Goal: Task Accomplishment & Management: Use online tool/utility

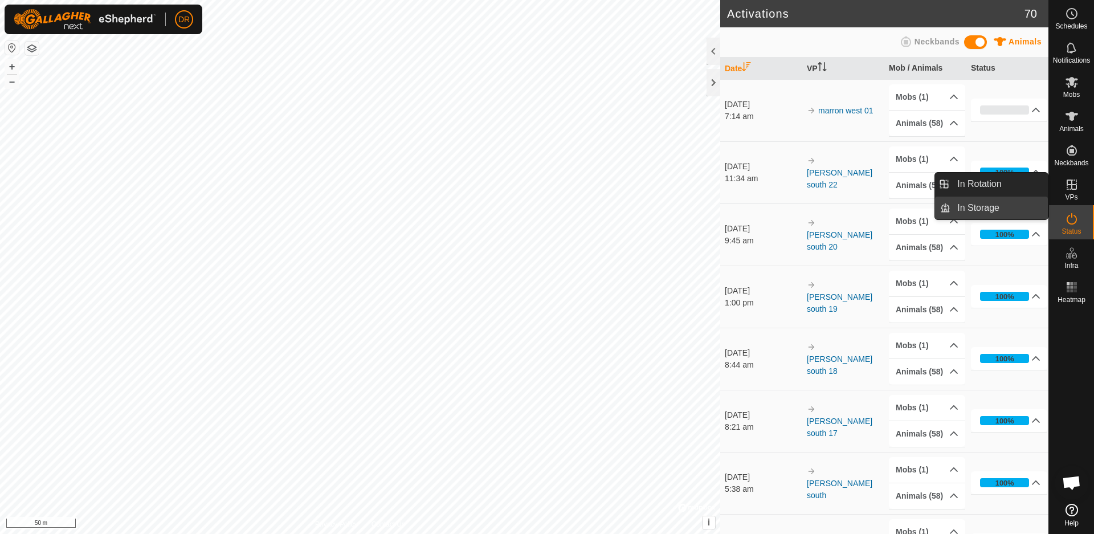
click at [998, 209] on link "In Storage" at bounding box center [999, 208] width 97 height 23
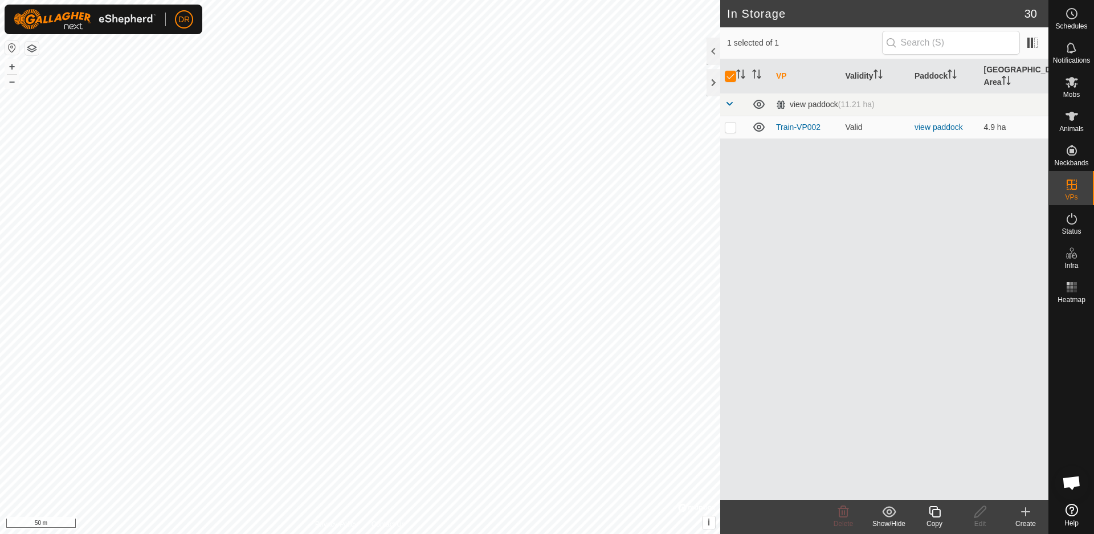
click at [1028, 514] on icon at bounding box center [1026, 512] width 14 height 14
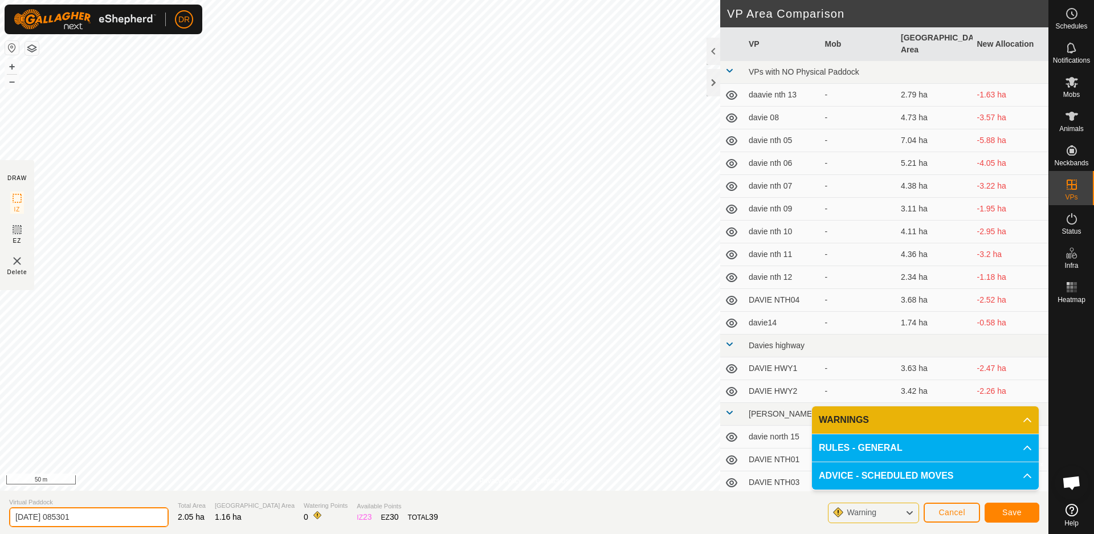
click at [96, 519] on input "[DATE] 085301" at bounding box center [89, 517] width 160 height 20
type input "2"
type input "marron west 02"
click at [1010, 513] on span "Save" at bounding box center [1011, 512] width 19 height 9
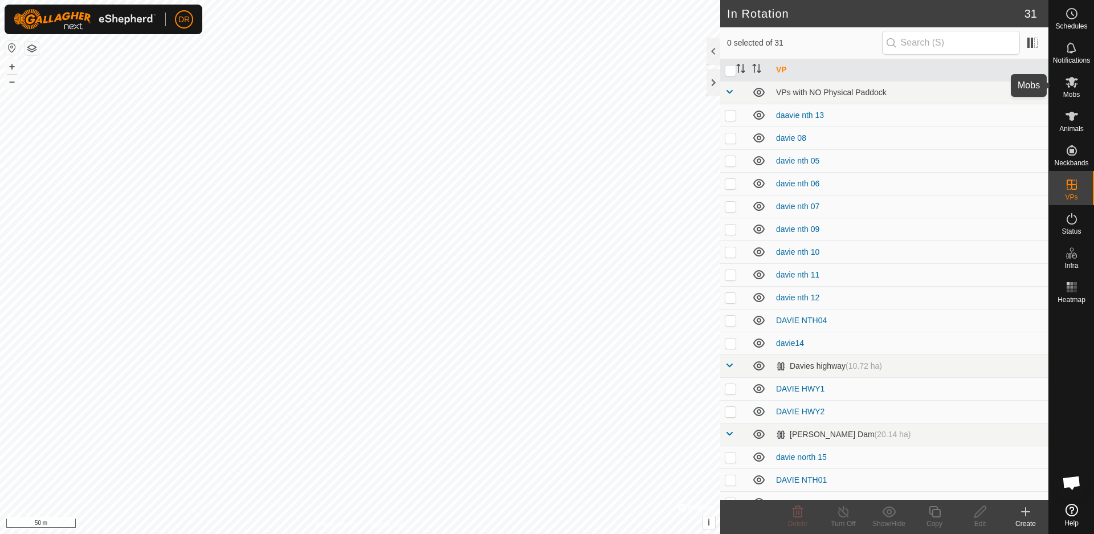
click at [1078, 87] on icon at bounding box center [1072, 82] width 14 height 14
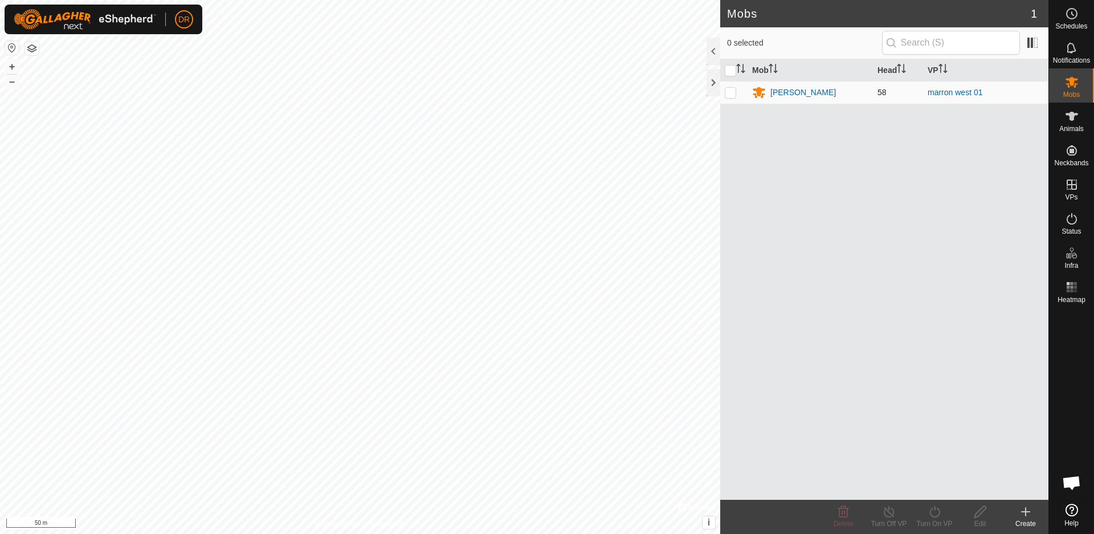
click at [731, 95] on p-checkbox at bounding box center [730, 92] width 11 height 9
checkbox input "true"
click at [935, 516] on icon at bounding box center [935, 512] width 14 height 14
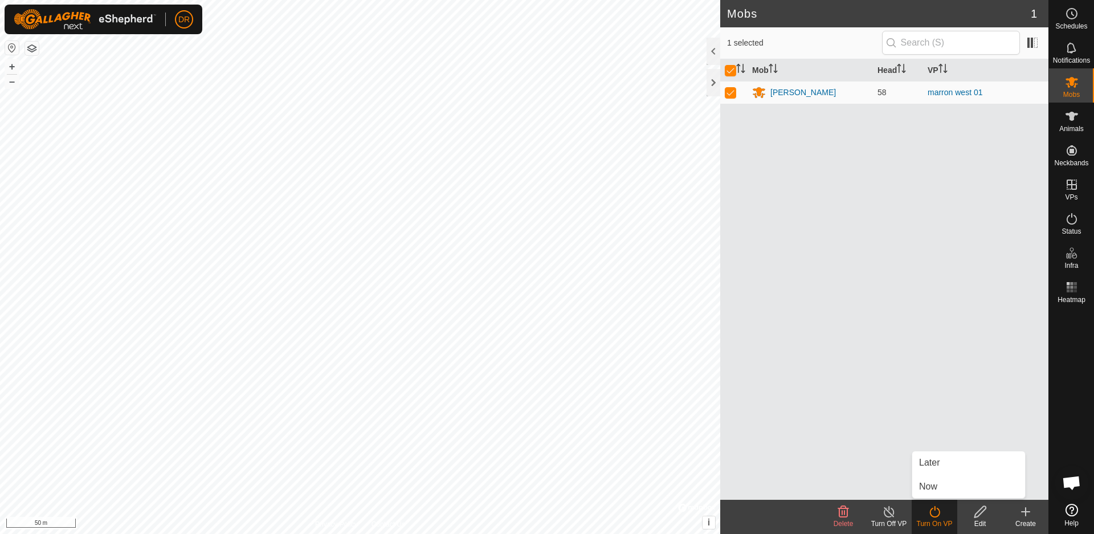
click at [899, 401] on div "Mob Head [PERSON_NAME] 58 [PERSON_NAME] 01" at bounding box center [884, 279] width 328 height 440
click at [936, 512] on icon at bounding box center [935, 512] width 14 height 14
click at [935, 511] on icon at bounding box center [935, 512] width 14 height 14
click at [932, 485] on link "Now" at bounding box center [968, 486] width 113 height 23
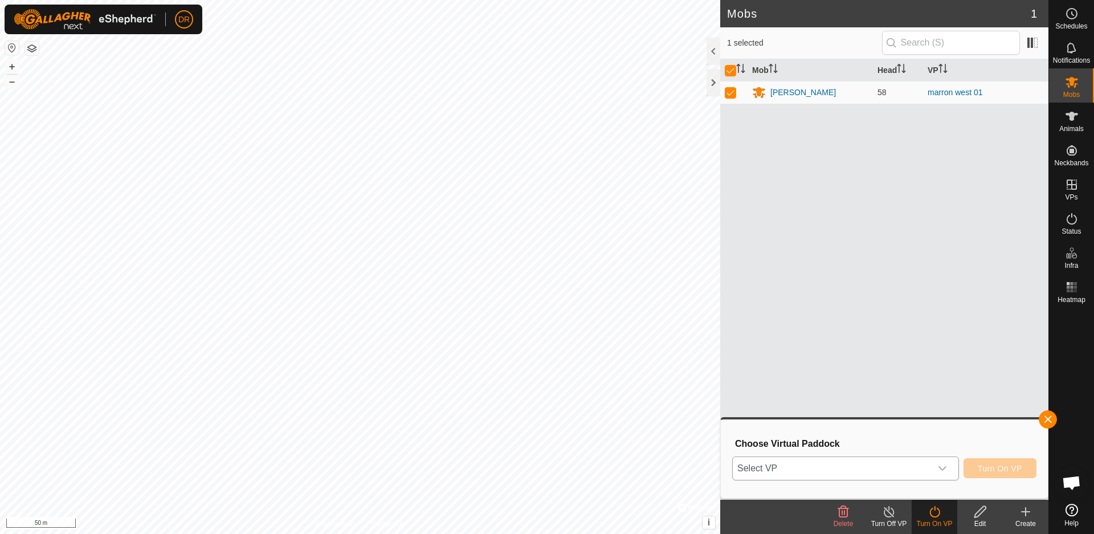
click at [943, 470] on icon "dropdown trigger" at bounding box center [943, 468] width 8 height 5
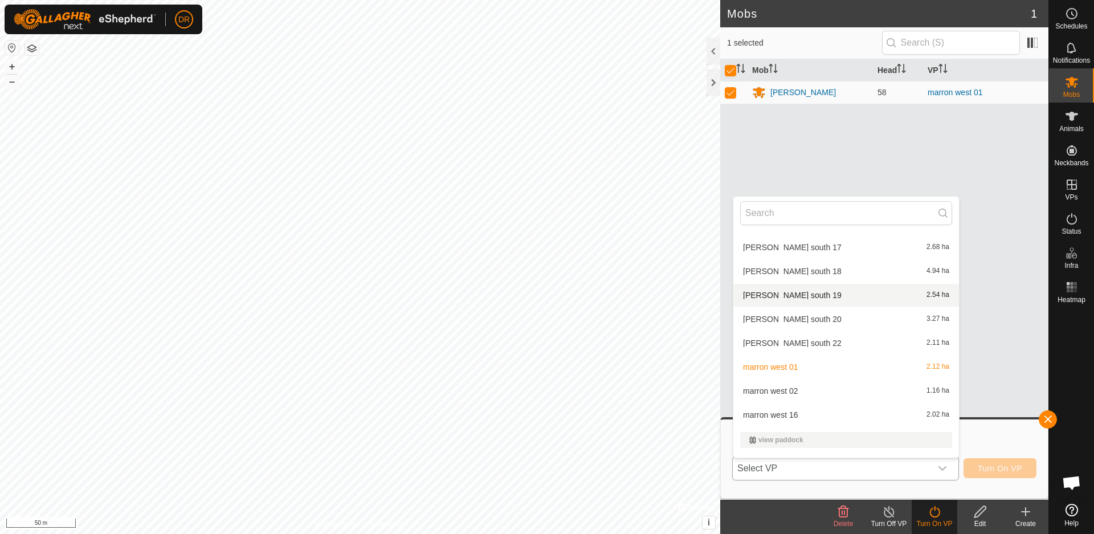
scroll to position [605, 0]
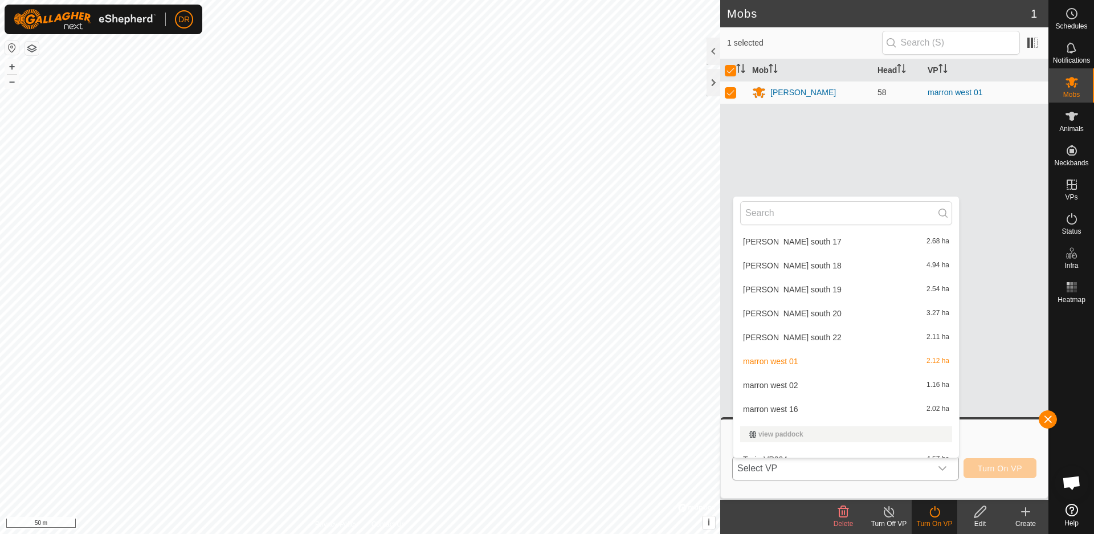
click at [790, 386] on li "marron west 02 1.16 ha" at bounding box center [846, 385] width 226 height 23
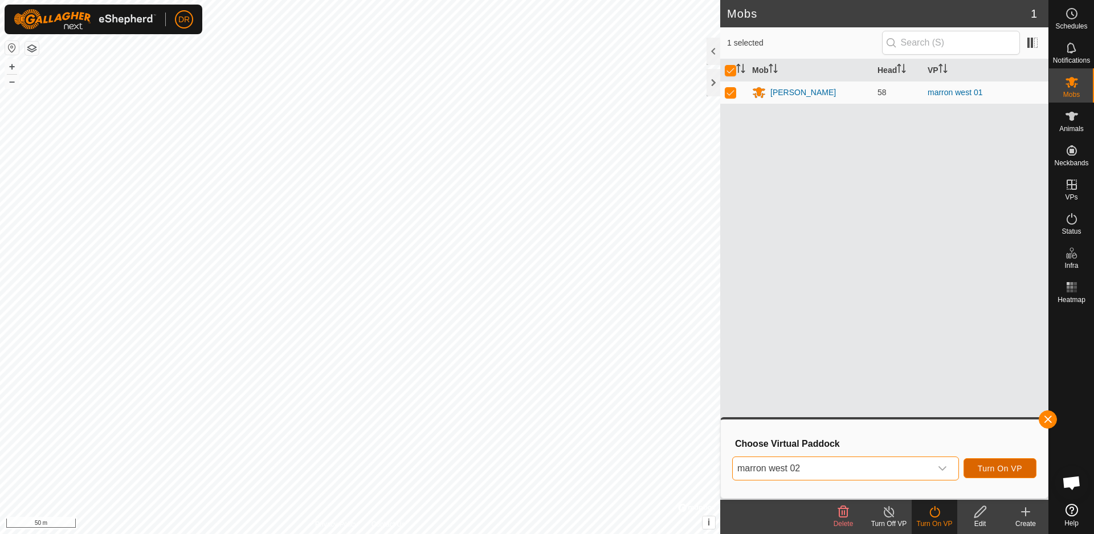
click at [1003, 470] on span "Turn On VP" at bounding box center [1000, 468] width 44 height 9
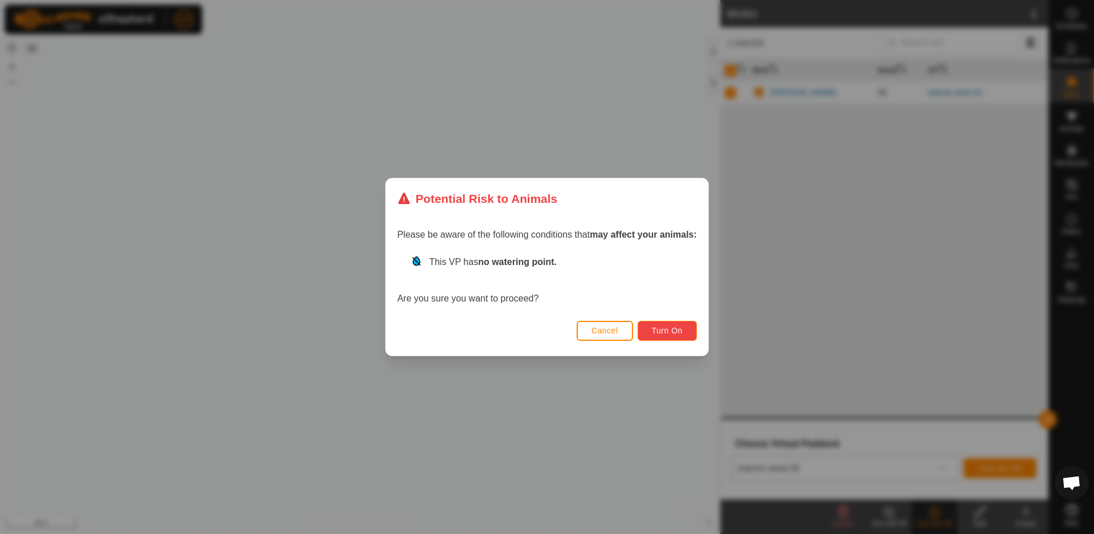
click at [665, 332] on span "Turn On" at bounding box center [667, 330] width 31 height 9
